Goal: Task Accomplishment & Management: Manage account settings

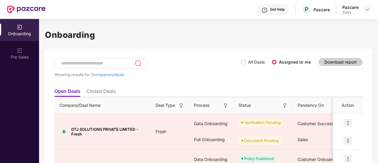
scroll to position [44, 0]
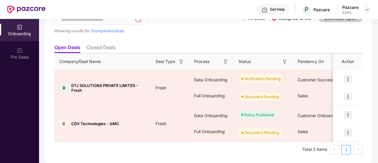
click at [366, 13] on div "Pazcare Sales" at bounding box center [356, 9] width 29 height 10
click at [367, 10] on img at bounding box center [367, 9] width 5 height 5
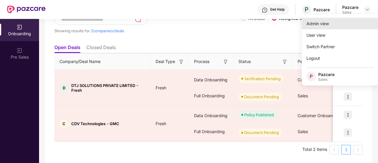
click at [332, 26] on div "Admin view" at bounding box center [340, 24] width 77 height 12
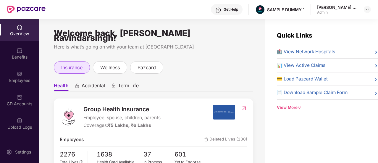
click at [67, 65] on span "insurance" at bounding box center [71, 67] width 21 height 7
click at [88, 83] on span "Accidental" at bounding box center [93, 87] width 23 height 9
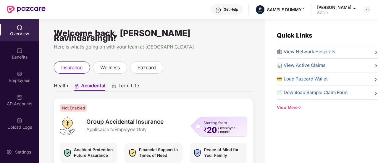
click at [125, 83] on span "Term Life" at bounding box center [128, 87] width 21 height 9
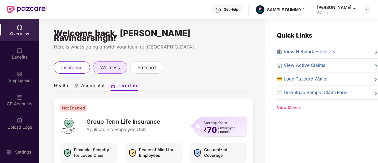
click at [115, 64] on span "wellness" at bounding box center [110, 67] width 20 height 7
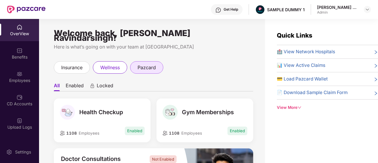
click at [144, 67] on div "pazcard" at bounding box center [146, 67] width 33 height 12
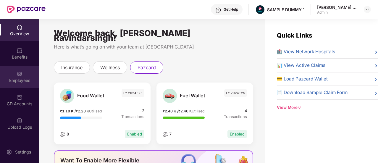
click at [18, 76] on img at bounding box center [20, 74] width 6 height 6
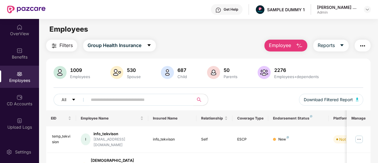
click at [292, 45] on button "Employee" at bounding box center [286, 46] width 43 height 12
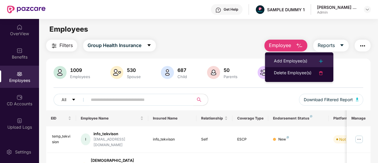
click at [287, 60] on div "Add Employee(s)" at bounding box center [290, 61] width 33 height 7
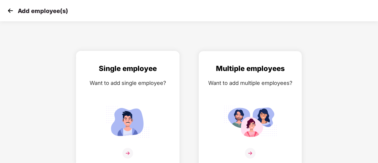
click at [139, 128] on img at bounding box center [127, 121] width 53 height 37
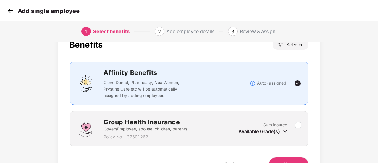
scroll to position [55, 0]
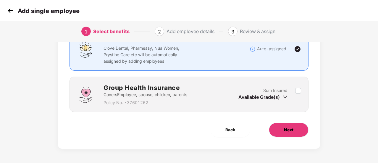
drag, startPoint x: 139, startPoint y: 128, endPoint x: 290, endPoint y: 130, distance: 150.6
click at [290, 130] on span "Next" at bounding box center [288, 130] width 9 height 7
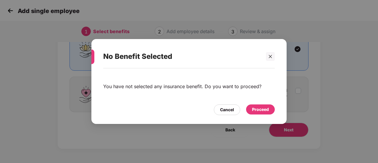
click at [258, 104] on div "Proceed" at bounding box center [260, 109] width 29 height 10
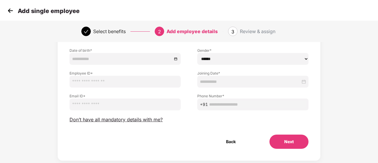
scroll to position [74, 0]
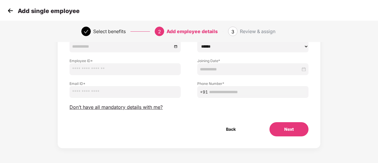
click at [285, 134] on button "Next" at bounding box center [289, 129] width 39 height 14
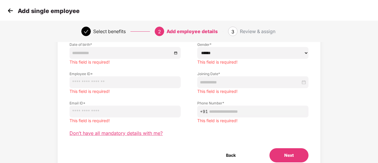
click at [114, 133] on span "Don’t have all mandatory details with me?" at bounding box center [116, 133] width 93 height 6
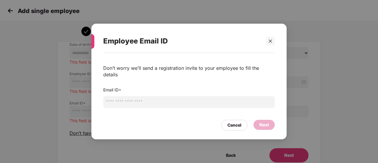
click at [141, 96] on input "email" at bounding box center [189, 102] width 172 height 12
type input "*********"
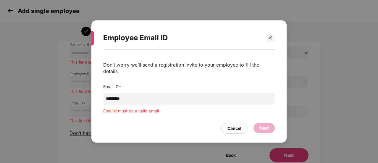
click at [270, 47] on div "Employee Email ID" at bounding box center [189, 37] width 172 height 23
click at [270, 42] on div at bounding box center [270, 37] width 9 height 9
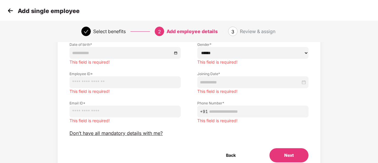
click at [17, 11] on div "Add single employee" at bounding box center [43, 11] width 74 height 9
click at [12, 13] on img at bounding box center [10, 10] width 9 height 9
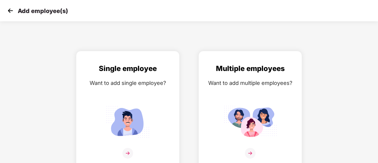
click at [12, 13] on img at bounding box center [10, 10] width 9 height 9
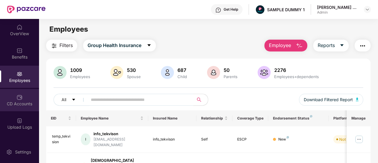
click at [28, 97] on div "CD Accounts" at bounding box center [19, 100] width 39 height 22
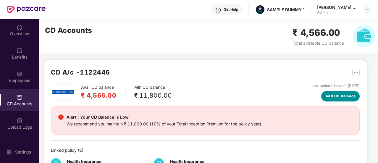
click at [340, 94] on span "Add CD Balance" at bounding box center [341, 97] width 30 height 6
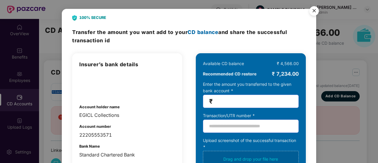
click at [214, 97] on span "₹" at bounding box center [251, 101] width 96 height 13
click at [220, 103] on input "number" at bounding box center [253, 101] width 79 height 7
click at [311, 15] on img "Close" at bounding box center [314, 12] width 17 height 17
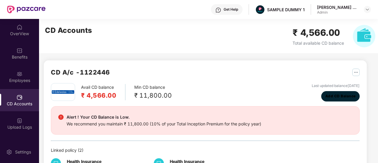
scroll to position [107, 0]
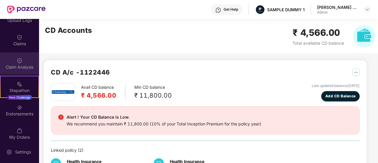
click at [20, 59] on img at bounding box center [20, 61] width 6 height 6
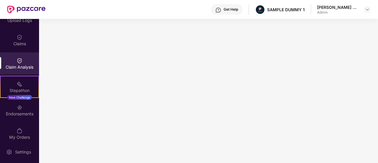
click at [224, 12] on div "Get Help" at bounding box center [227, 9] width 32 height 11
